Goal: Task Accomplishment & Management: Use online tool/utility

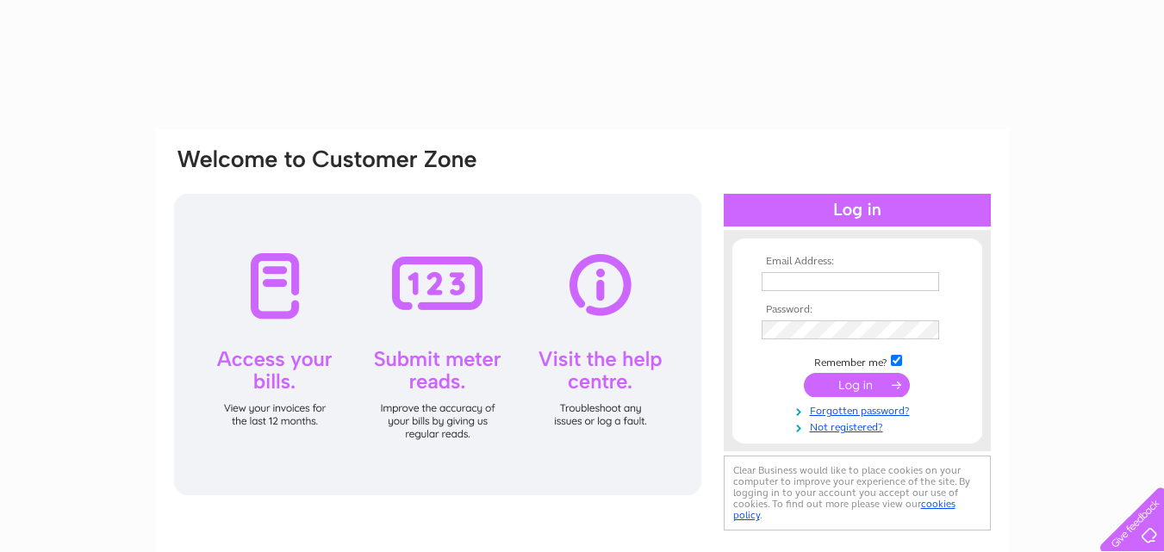
drag, startPoint x: 0, startPoint y: 0, endPoint x: 868, endPoint y: 277, distance: 911.1
click at [868, 277] on input "text" at bounding box center [851, 281] width 178 height 19
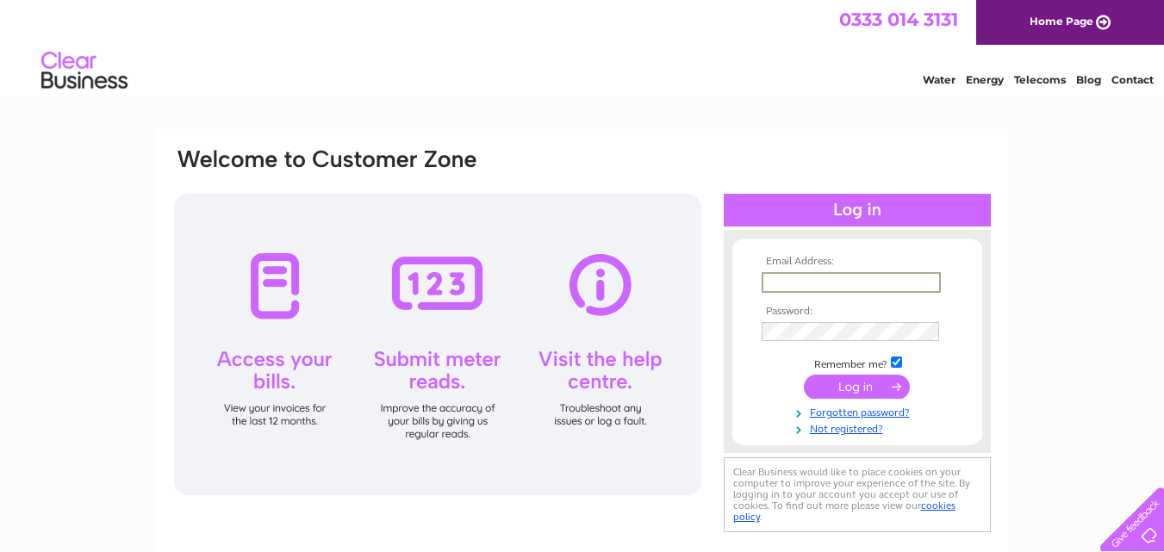
type input "[EMAIL_ADDRESS][DOMAIN_NAME]"
click at [843, 383] on input "submit" at bounding box center [857, 387] width 106 height 24
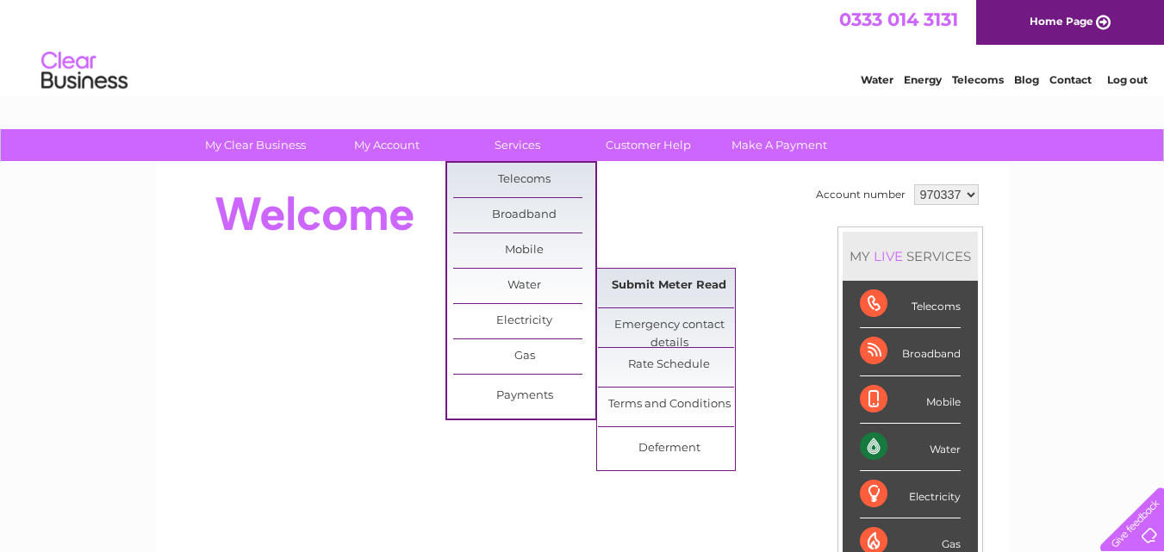
click at [661, 280] on link "Submit Meter Read" at bounding box center [669, 286] width 142 height 34
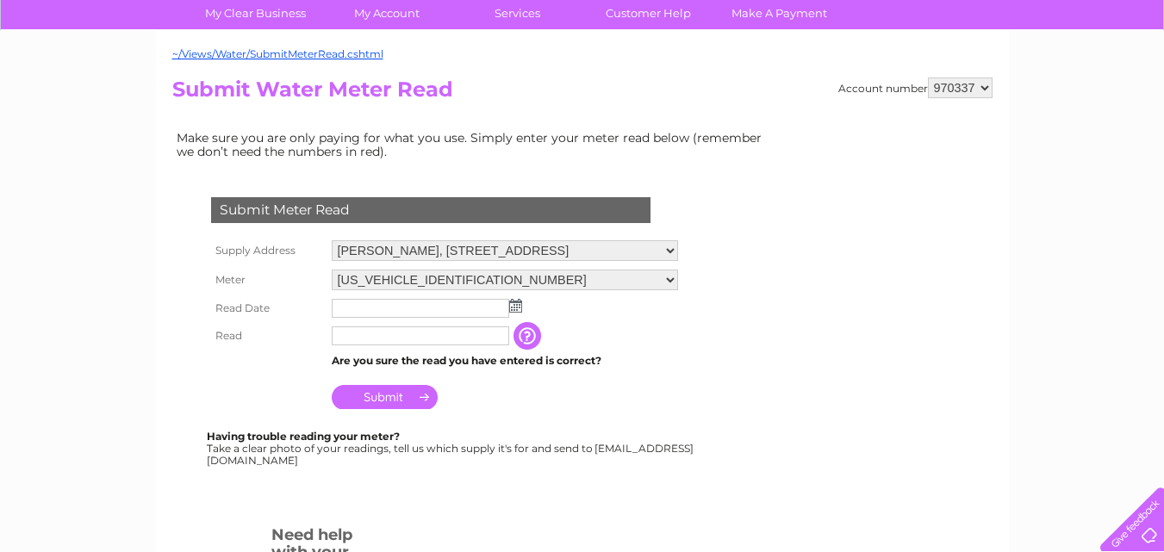
scroll to position [172, 0]
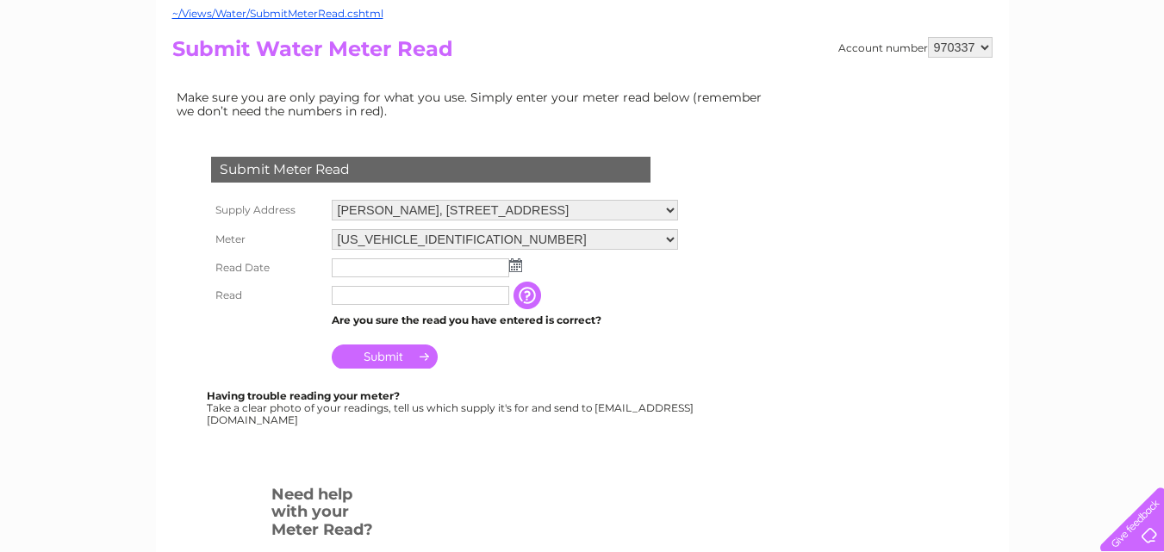
click at [517, 263] on img at bounding box center [515, 266] width 13 height 14
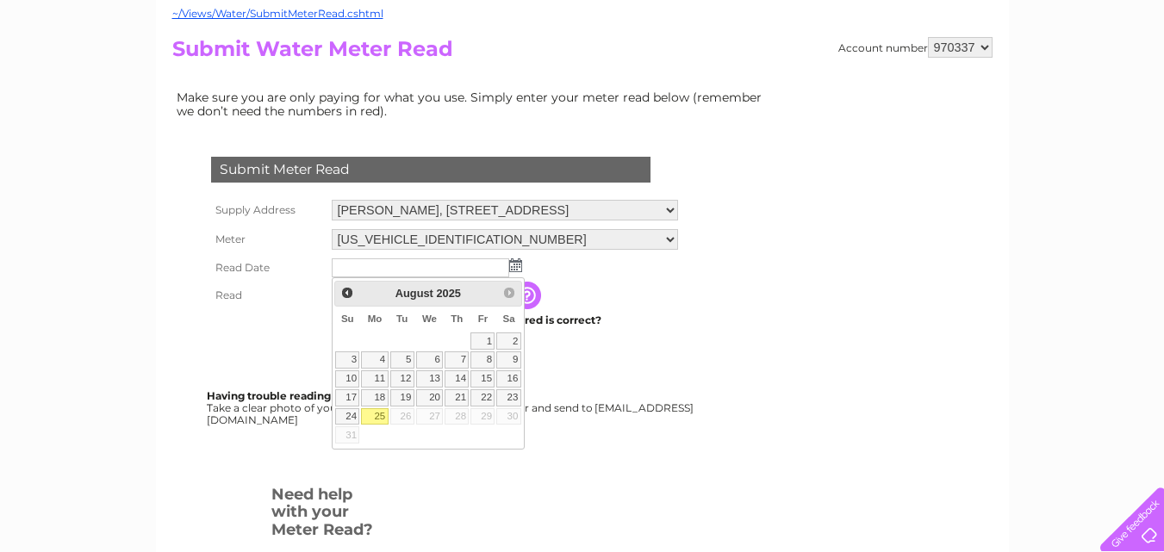
click at [382, 413] on link "25" at bounding box center [374, 416] width 27 height 17
type input "2025/08/25"
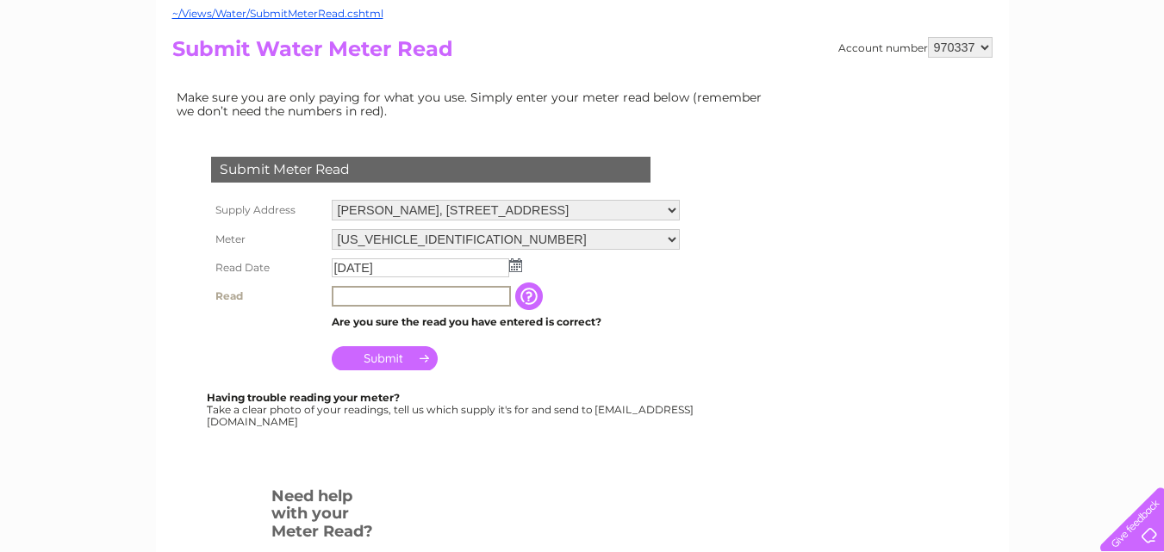
click at [408, 295] on input "text" at bounding box center [421, 296] width 179 height 21
type input "8385"
click at [384, 347] on input "Submit" at bounding box center [385, 357] width 106 height 24
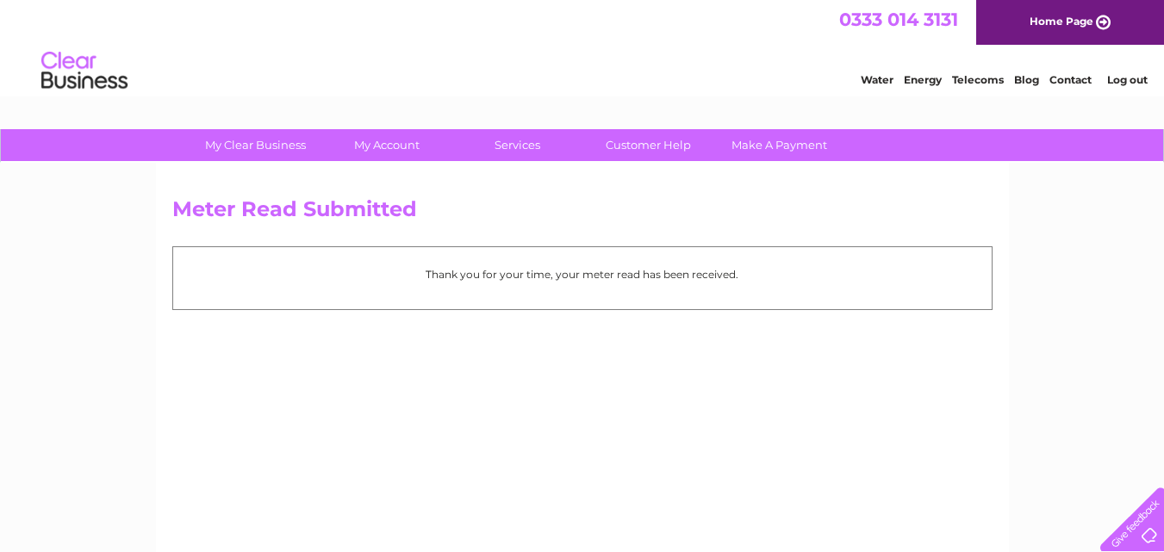
click at [1123, 77] on link "Log out" at bounding box center [1127, 79] width 41 height 13
